Goal: Task Accomplishment & Management: Manage account settings

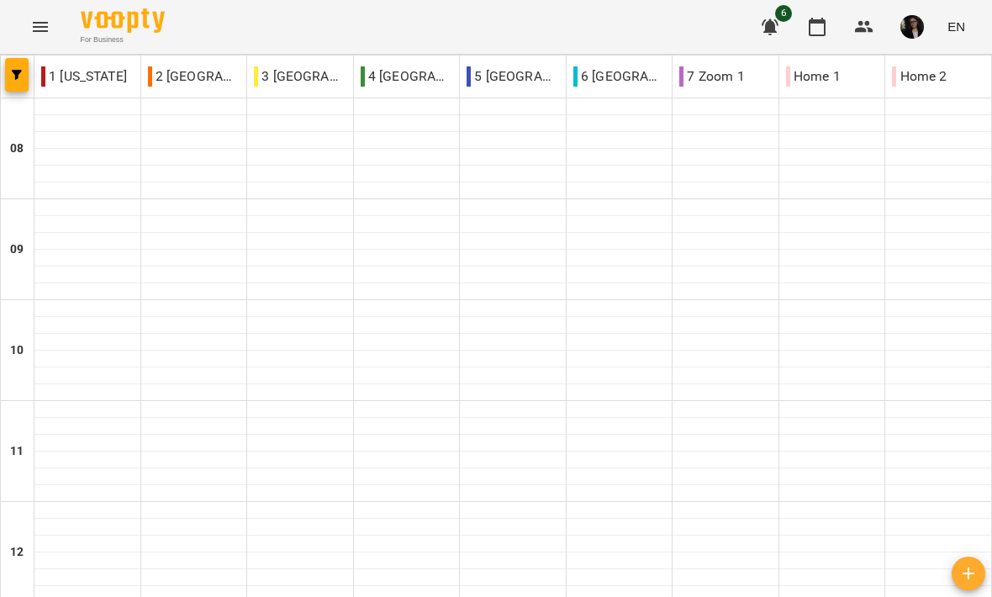
scroll to position [1, 0]
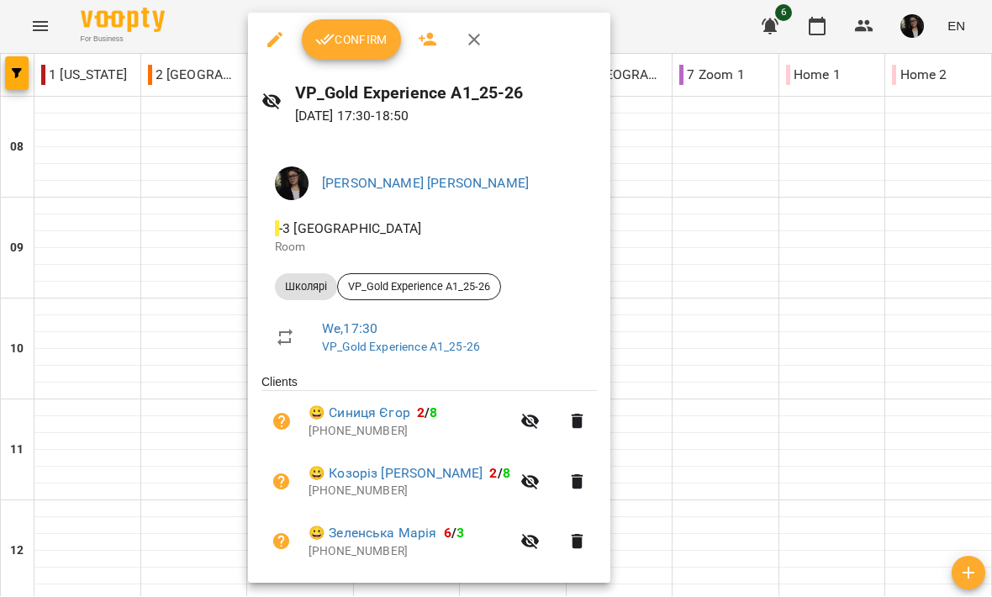
click at [325, 45] on icon "button" at bounding box center [325, 40] width 20 height 20
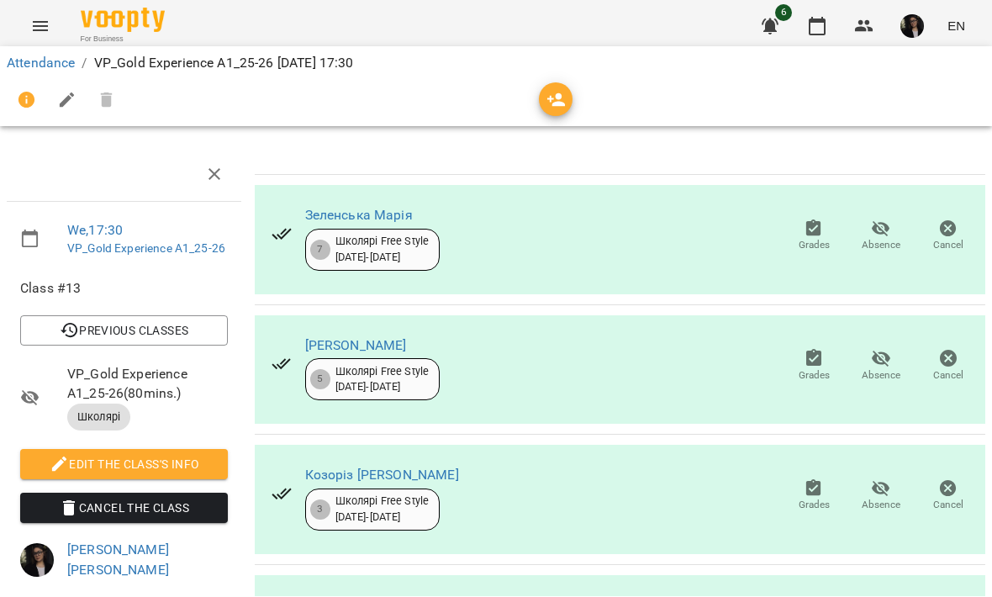
click at [35, 41] on button "Menu" at bounding box center [40, 27] width 40 height 40
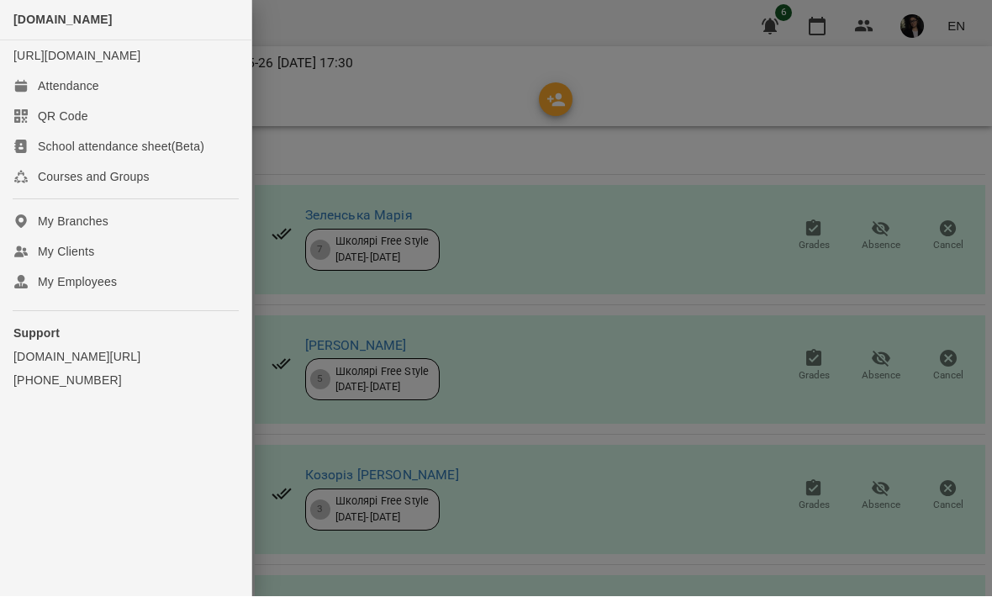
click at [318, 128] on div at bounding box center [496, 298] width 992 height 597
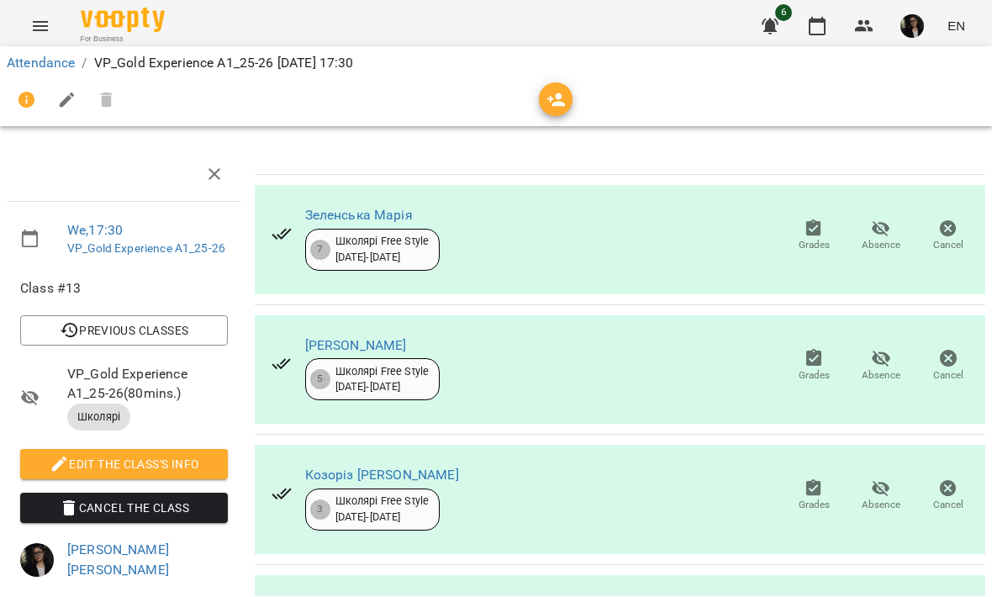
click at [53, 59] on link "Attendance" at bounding box center [41, 63] width 68 height 16
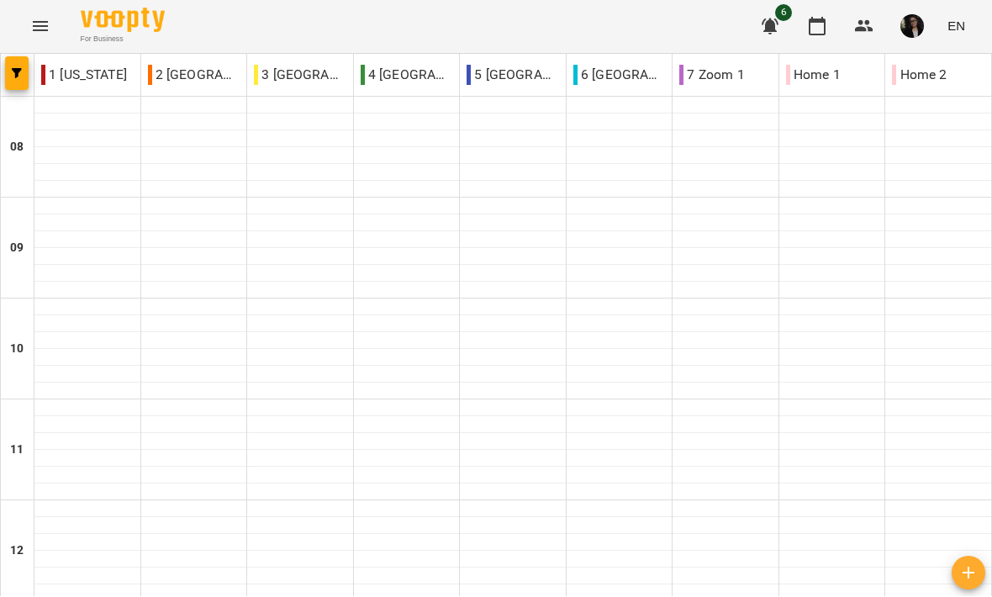
scroll to position [924, 0]
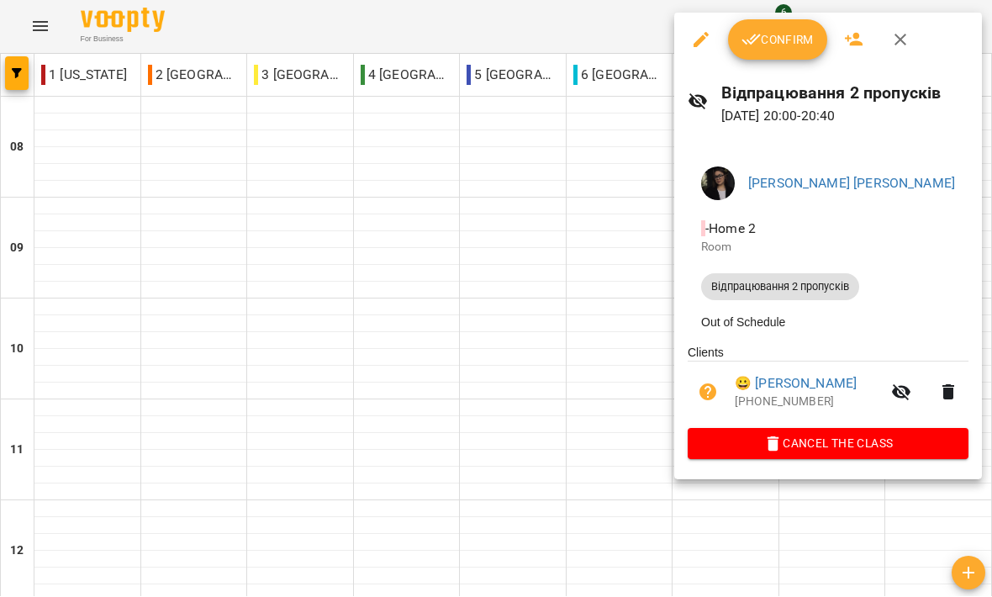
click at [909, 448] on span "Cancel the class" at bounding box center [828, 444] width 254 height 20
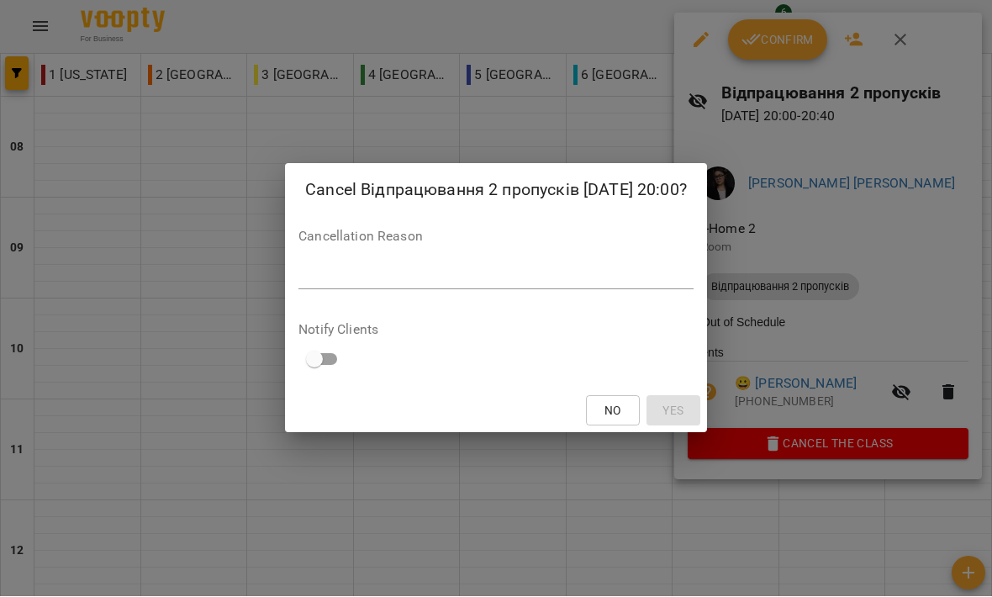
click at [477, 282] on textarea at bounding box center [495, 276] width 395 height 15
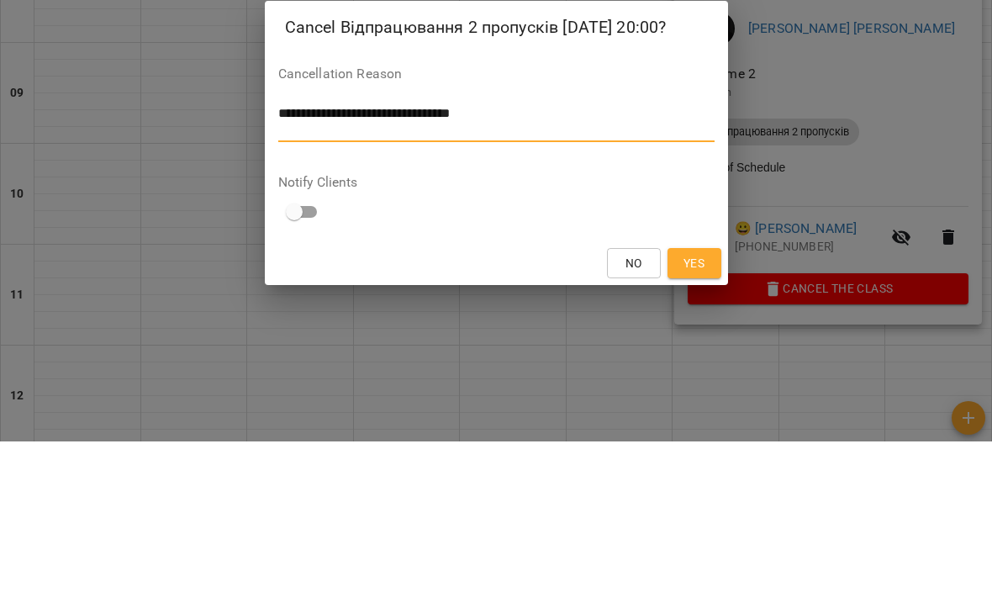
type textarea "**********"
click at [608, 331] on div "Notify Clients" at bounding box center [496, 357] width 436 height 52
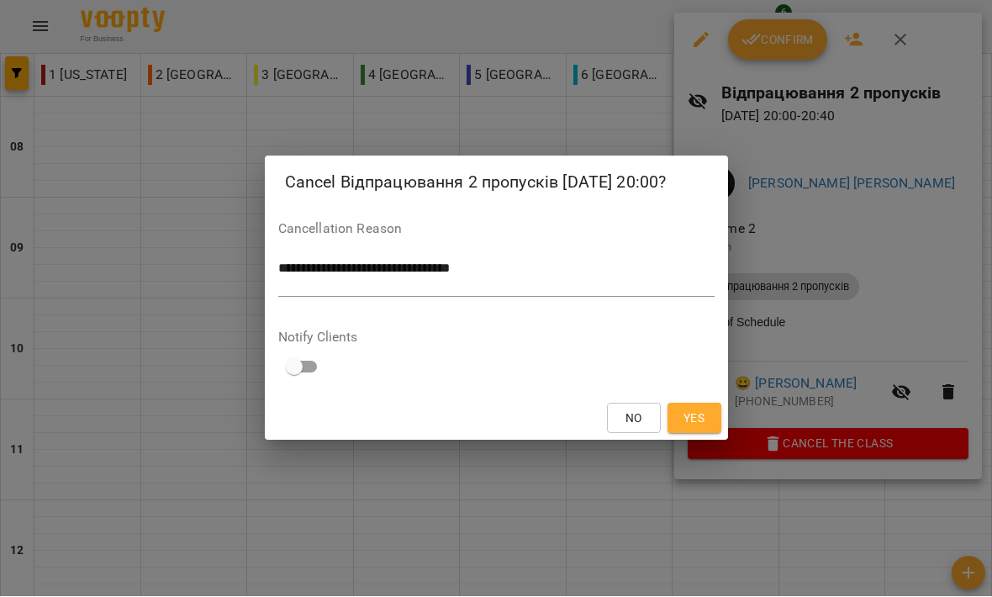
click at [705, 416] on span "Yes" at bounding box center [694, 418] width 27 height 20
